Goal: Communication & Community: Answer question/provide support

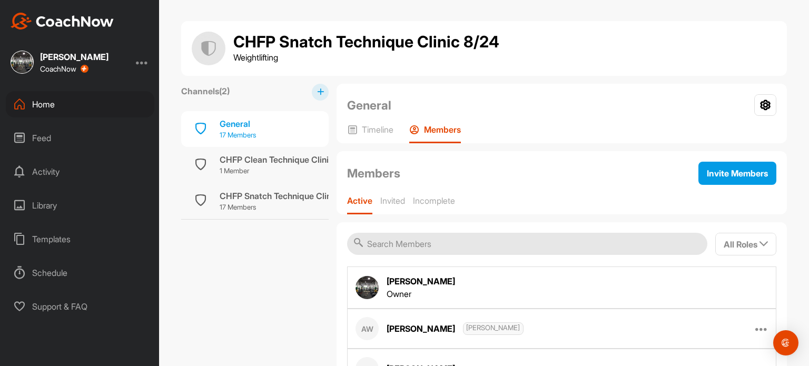
click at [231, 122] on div "General" at bounding box center [238, 123] width 36 height 13
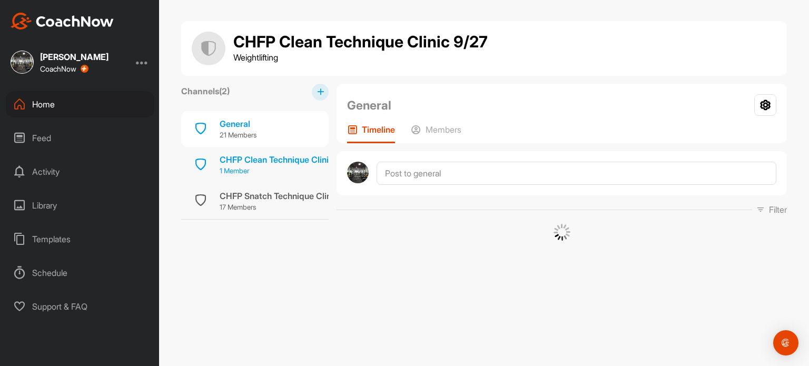
click at [230, 154] on div "CHFP Clean Technique Clinic 9/27" at bounding box center [287, 159] width 134 height 13
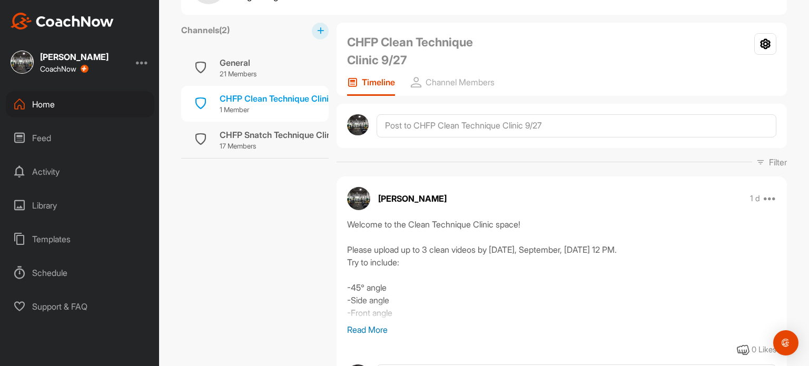
scroll to position [55, 0]
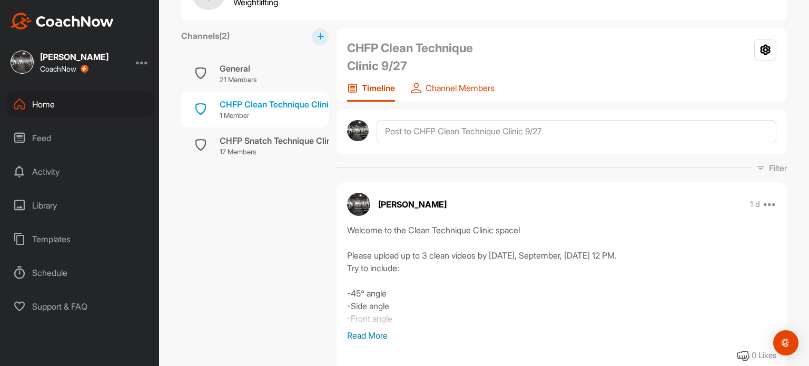
click at [452, 90] on p "Channel Members" at bounding box center [459, 88] width 69 height 11
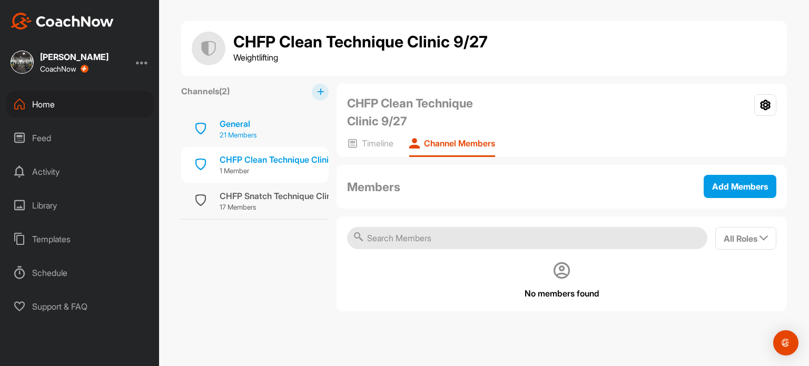
click at [236, 132] on p "21 Members" at bounding box center [238, 135] width 37 height 11
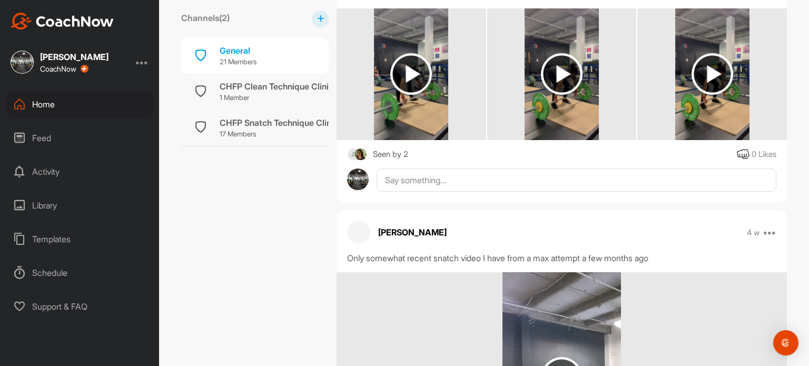
scroll to position [1028, 0]
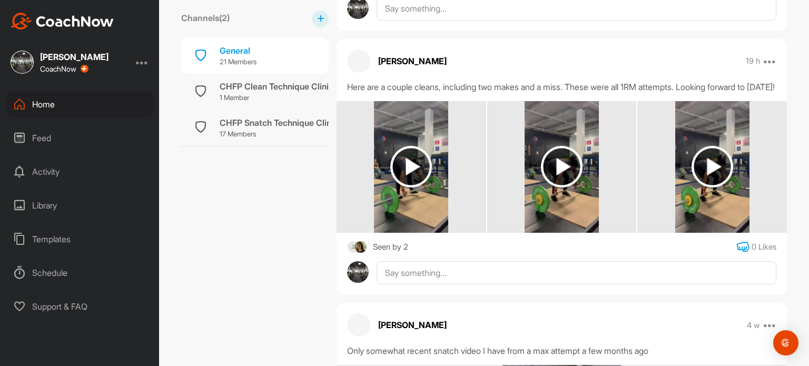
click at [736, 253] on icon at bounding box center [742, 247] width 13 height 13
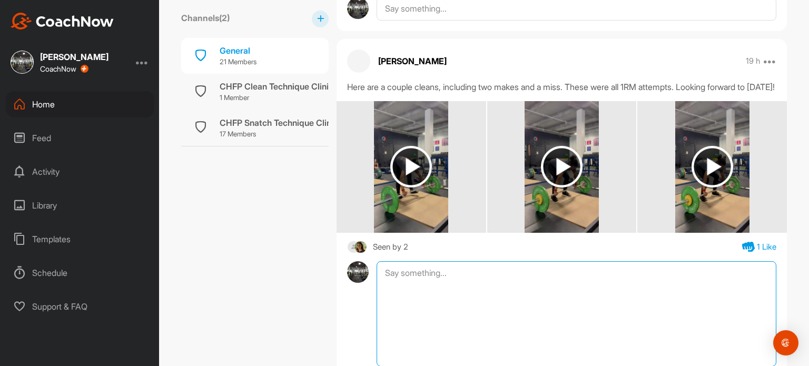
click at [457, 279] on textarea at bounding box center [576, 313] width 400 height 105
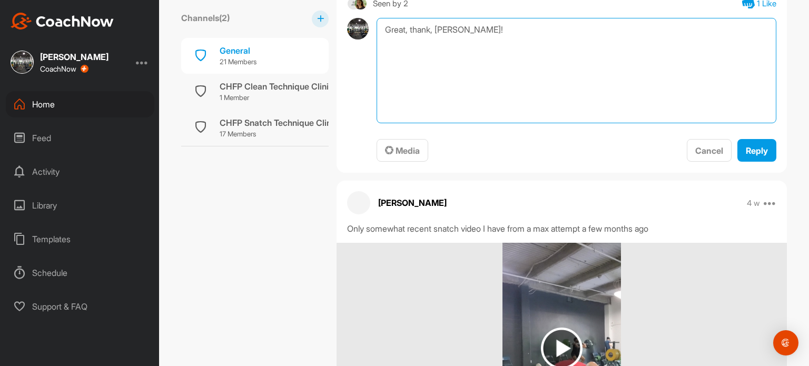
scroll to position [1227, 0]
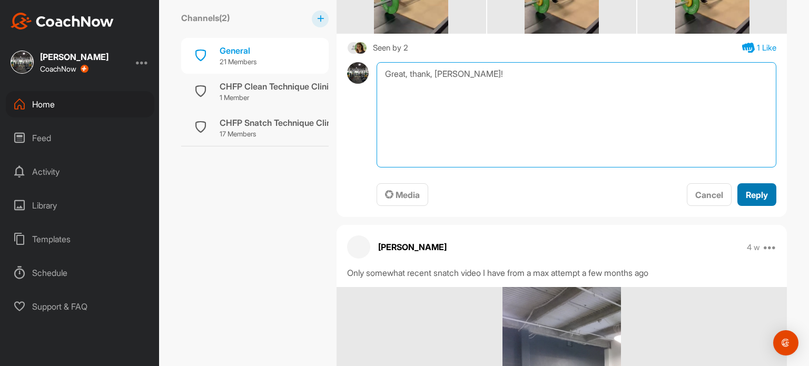
type textarea "Great, thank, [PERSON_NAME]!"
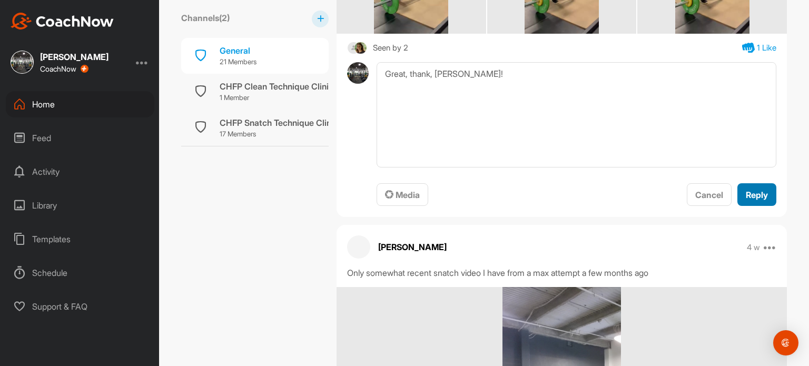
click at [761, 200] on span "Reply" at bounding box center [756, 195] width 22 height 11
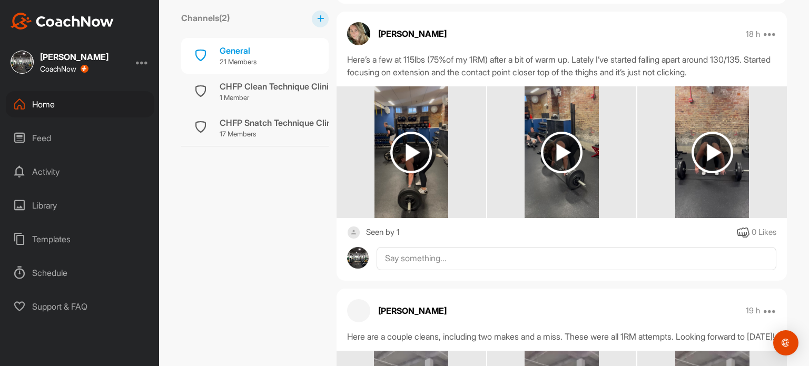
scroll to position [764, 0]
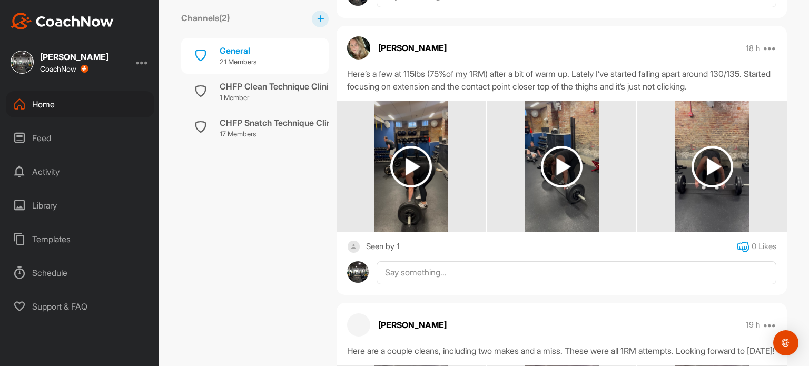
click at [736, 246] on icon at bounding box center [742, 247] width 13 height 13
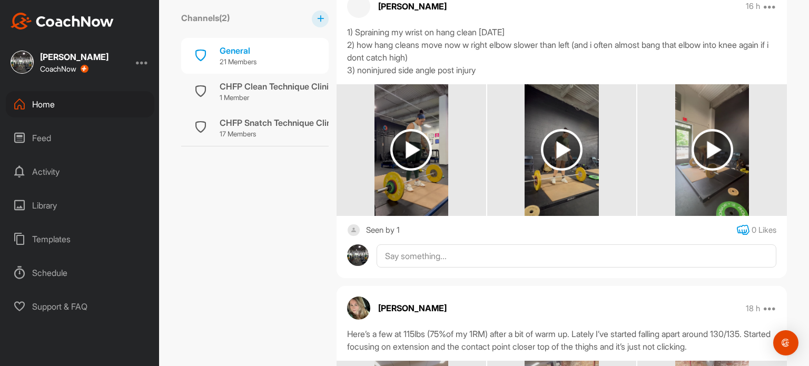
click at [739, 224] on icon at bounding box center [742, 230] width 13 height 13
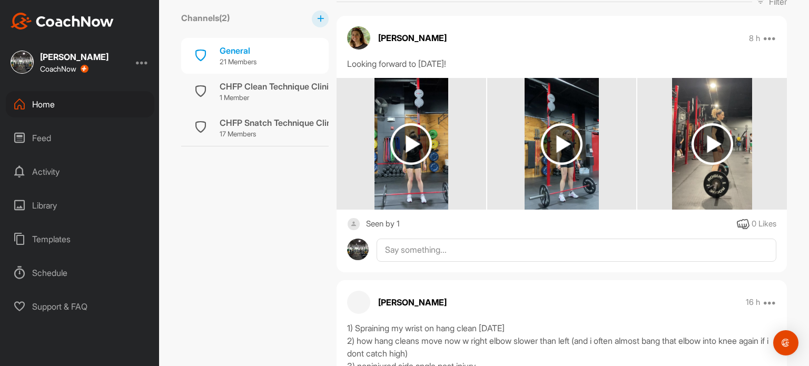
scroll to position [201, 0]
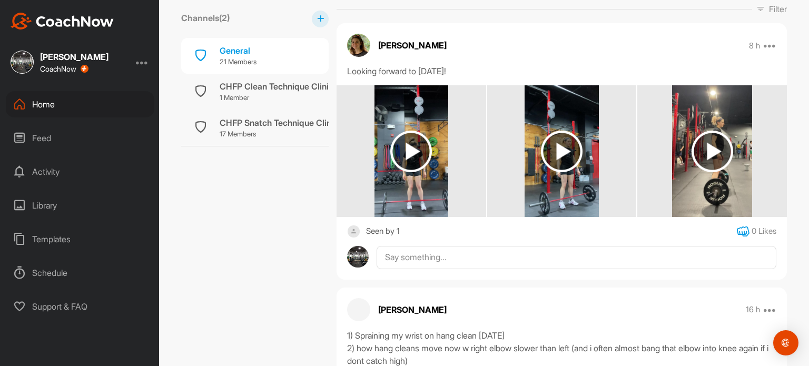
click at [736, 231] on icon at bounding box center [742, 231] width 13 height 13
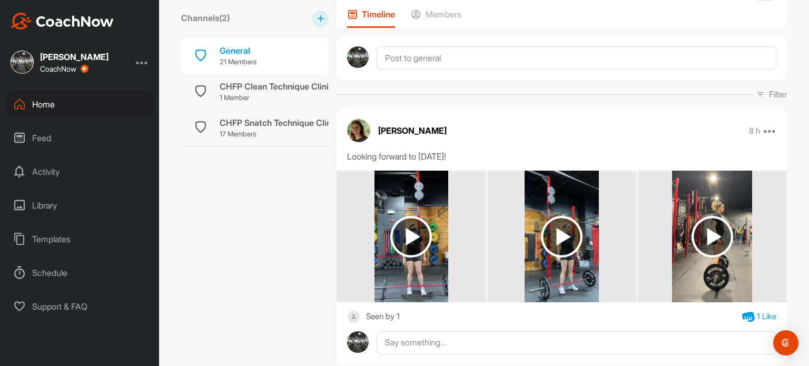
scroll to position [137, 0]
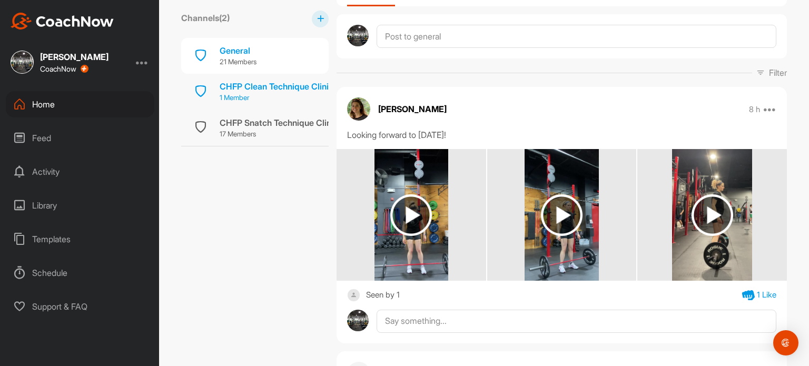
click at [248, 85] on div "CHFP Clean Technique Clinic 9/27" at bounding box center [287, 86] width 134 height 13
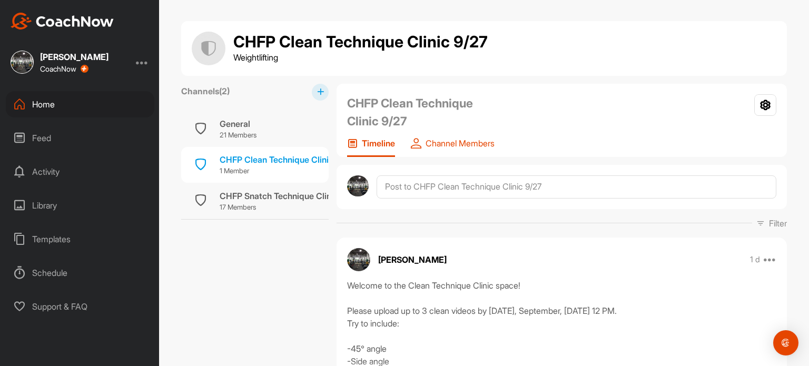
click at [469, 138] on p "Channel Members" at bounding box center [459, 143] width 69 height 11
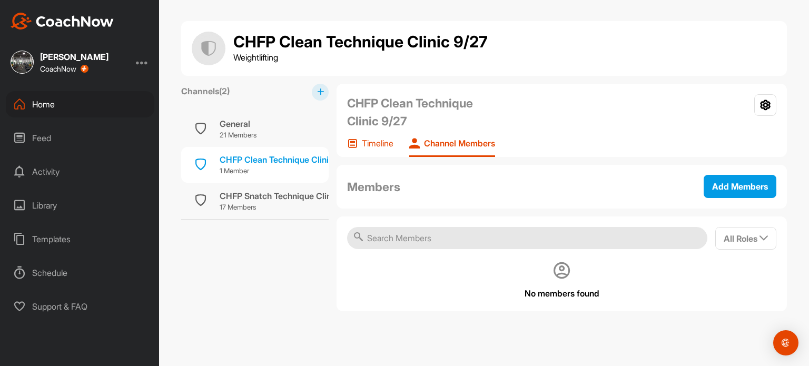
click at [376, 150] on div "Timeline" at bounding box center [370, 147] width 46 height 19
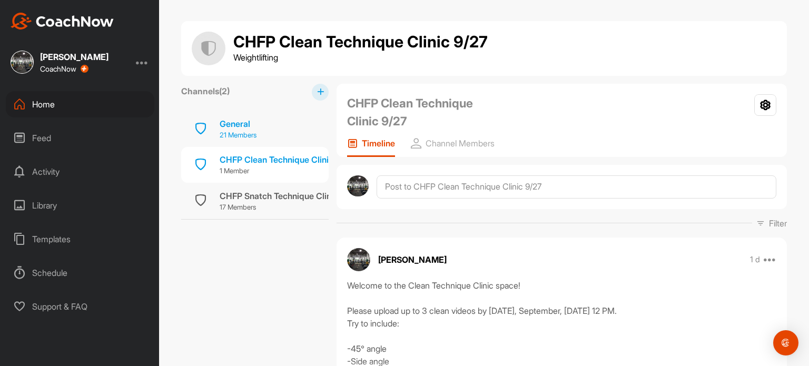
click at [247, 131] on p "21 Members" at bounding box center [238, 135] width 37 height 11
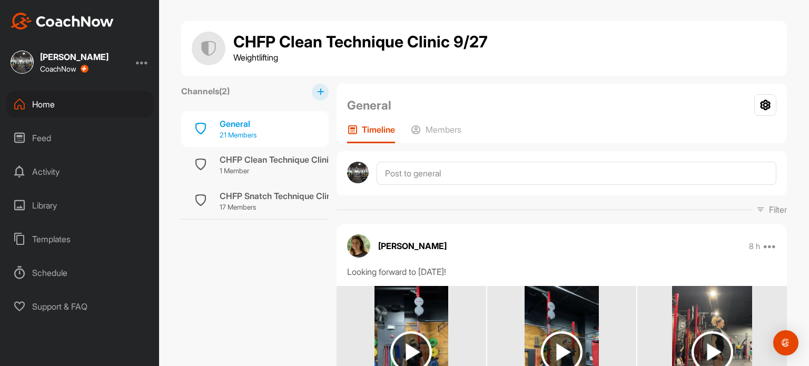
click at [225, 132] on p "21 Members" at bounding box center [238, 135] width 37 height 11
click at [452, 123] on div "General Group Settings Your Notifications Timeline Members" at bounding box center [561, 113] width 450 height 59
click at [431, 128] on p "Members" at bounding box center [443, 129] width 36 height 11
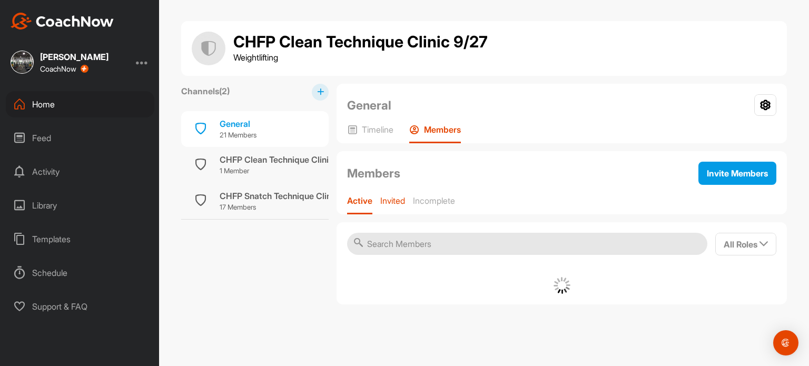
click at [396, 198] on p "Invited" at bounding box center [392, 200] width 25 height 11
click at [358, 202] on p "Active" at bounding box center [359, 200] width 24 height 11
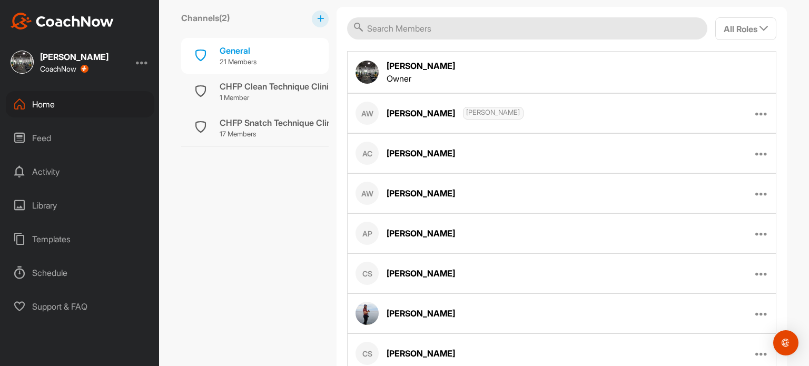
scroll to position [227, 0]
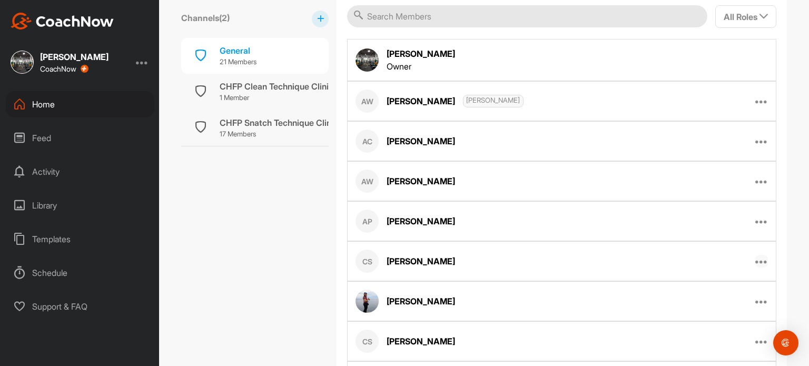
click at [758, 256] on icon at bounding box center [761, 261] width 13 height 13
click at [706, 290] on p "Edit Member" at bounding box center [704, 295] width 45 height 11
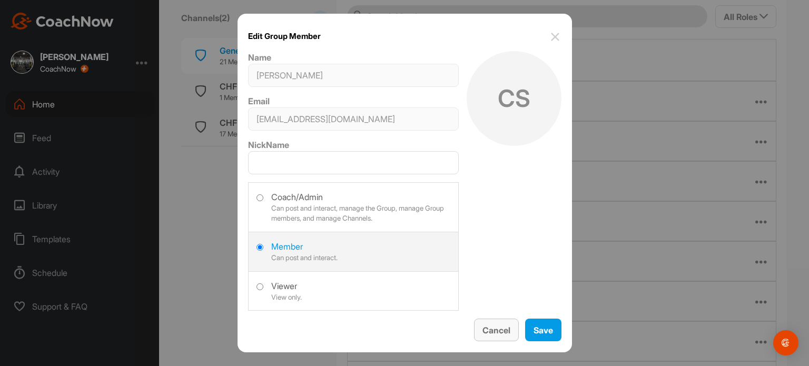
click at [487, 329] on button "Cancel" at bounding box center [496, 329] width 45 height 23
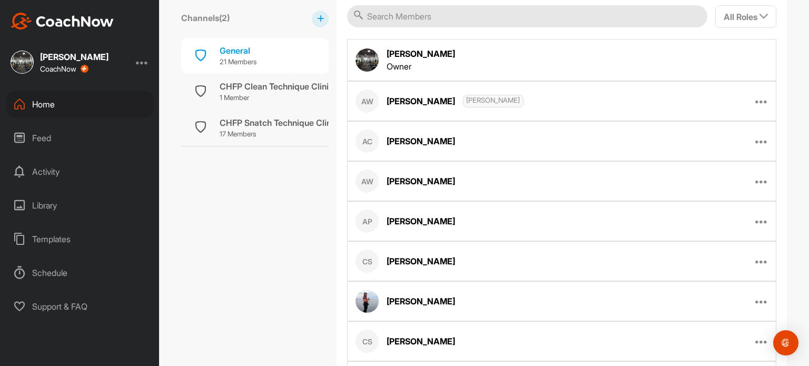
scroll to position [0, 0]
